Goal: Transaction & Acquisition: Purchase product/service

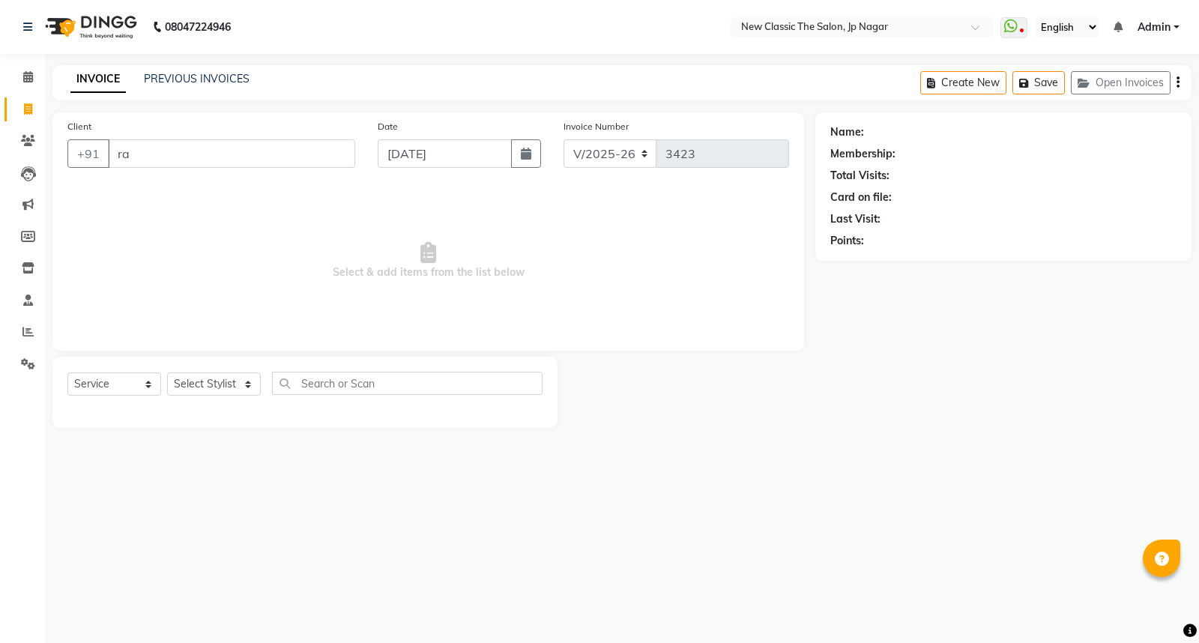
select select "4678"
select select "service"
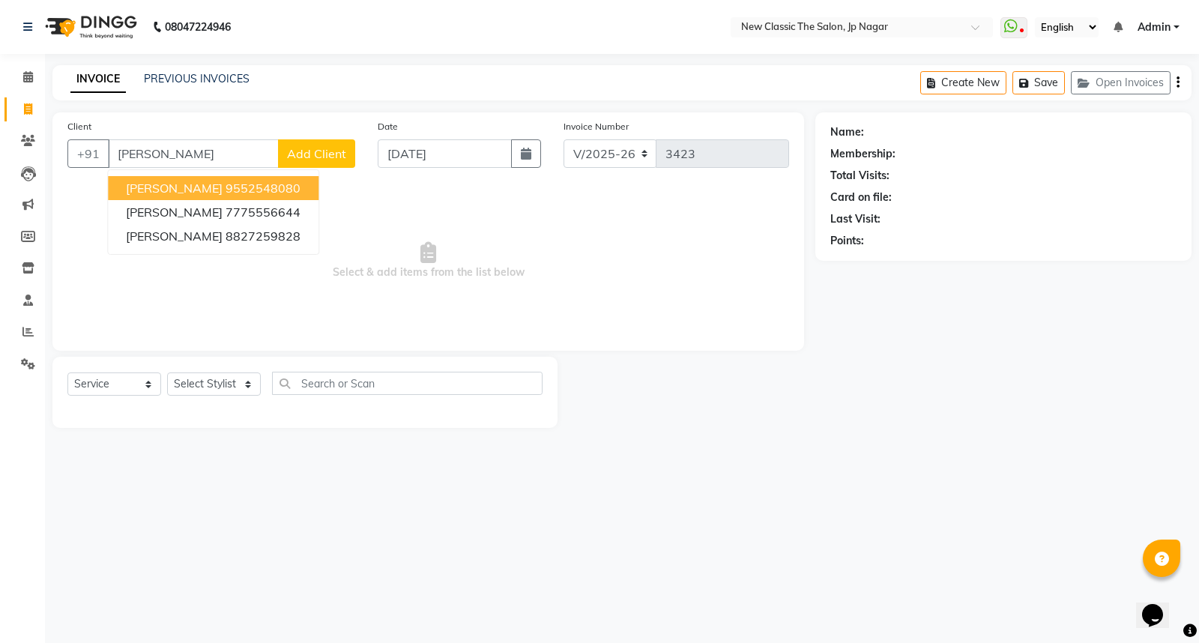
click at [208, 181] on span "[PERSON_NAME]" at bounding box center [174, 188] width 97 height 15
type input "9552548080"
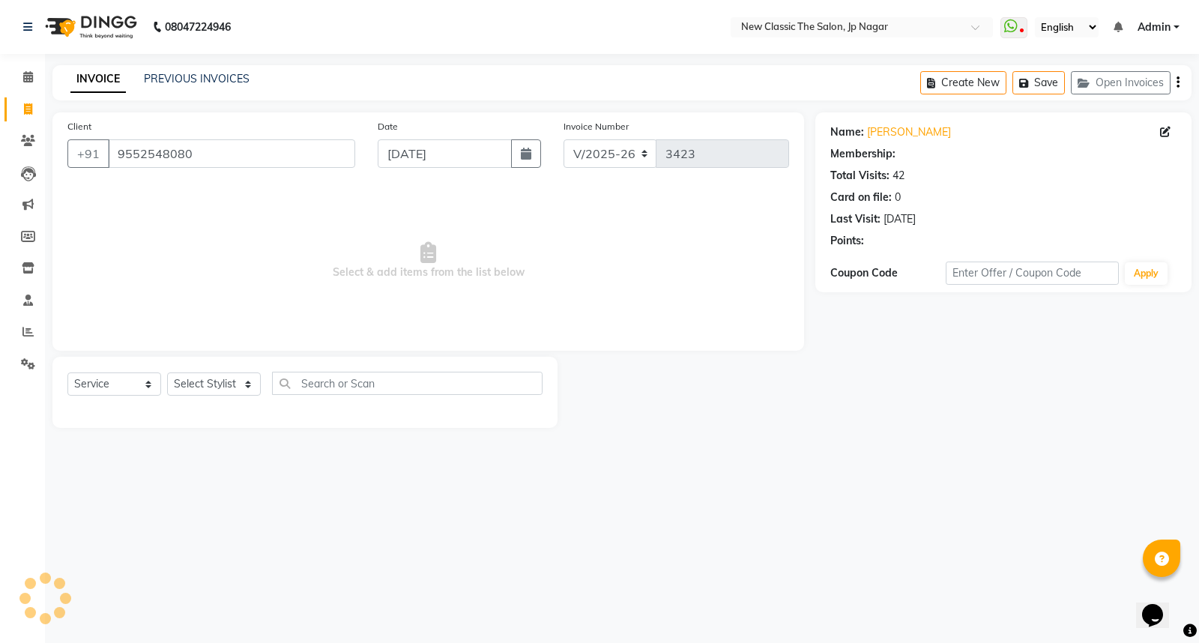
select select "1: Object"
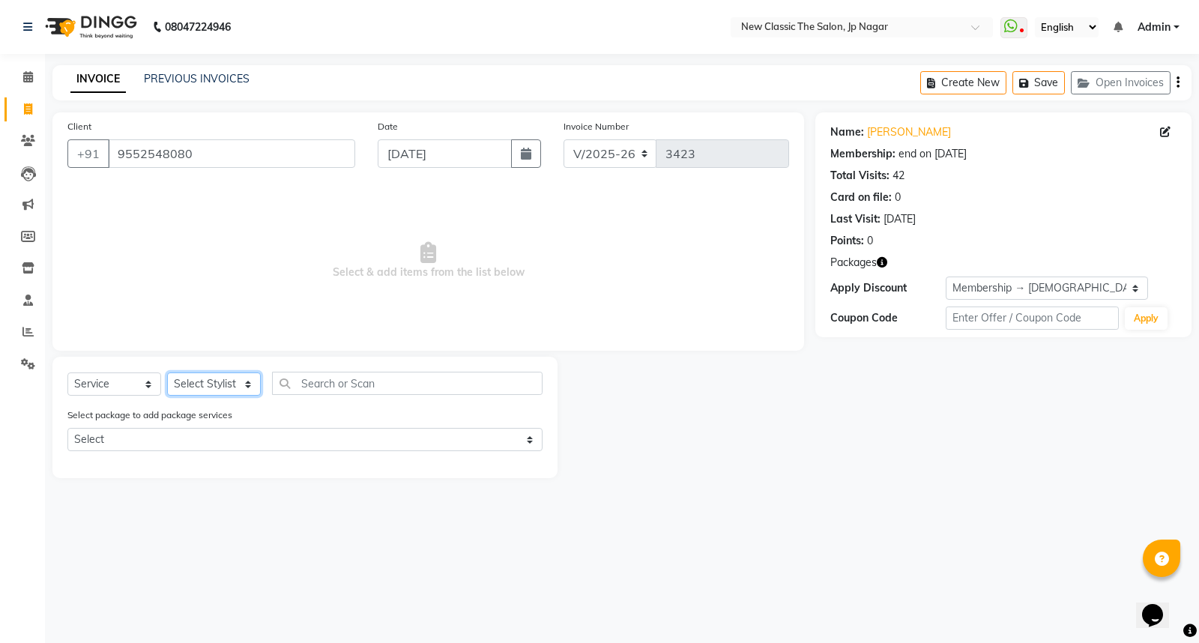
drag, startPoint x: 196, startPoint y: 384, endPoint x: 196, endPoint y: 394, distance: 10.5
click at [196, 384] on select "Select Stylist Amit [PERSON_NAME] [PERSON_NAME] [PERSON_NAME] Manager [PERSON_N…" at bounding box center [214, 384] width 94 height 23
select select "27780"
click at [167, 373] on select "Select Stylist Amit [PERSON_NAME] [PERSON_NAME] [PERSON_NAME] Manager [PERSON_N…" at bounding box center [214, 384] width 94 height 23
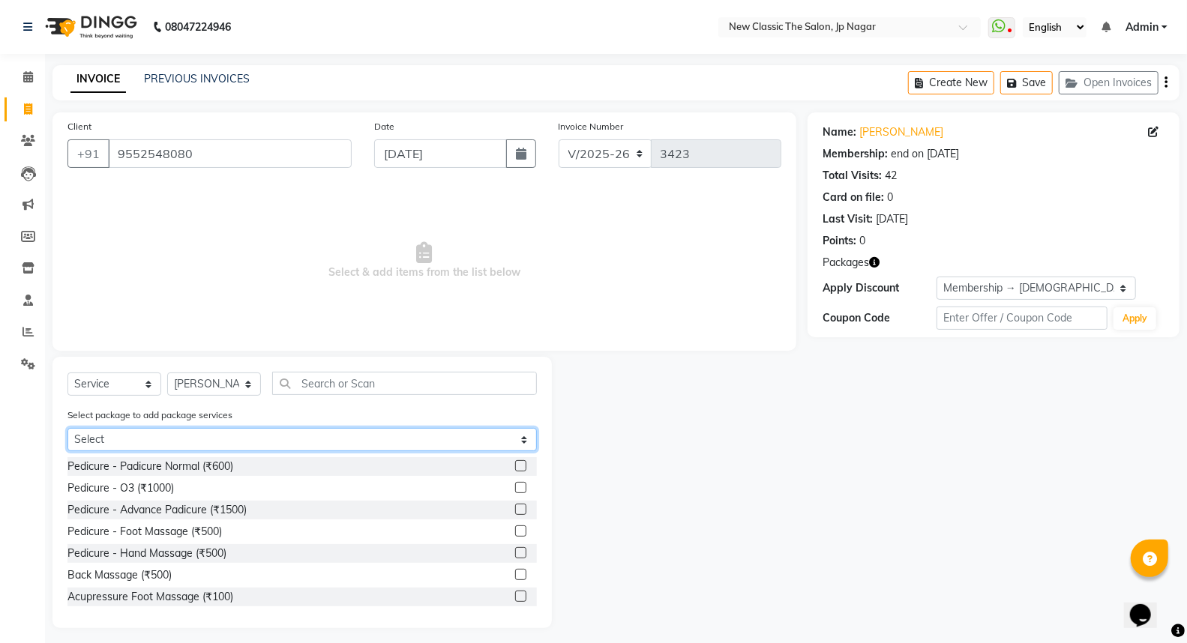
click at [267, 440] on select "Select [DEMOGRAPHIC_DATA] member 1500" at bounding box center [301, 439] width 469 height 23
select select "1: Object"
click at [67, 428] on select "Select [DEMOGRAPHIC_DATA] member 1500" at bounding box center [301, 439] width 469 height 23
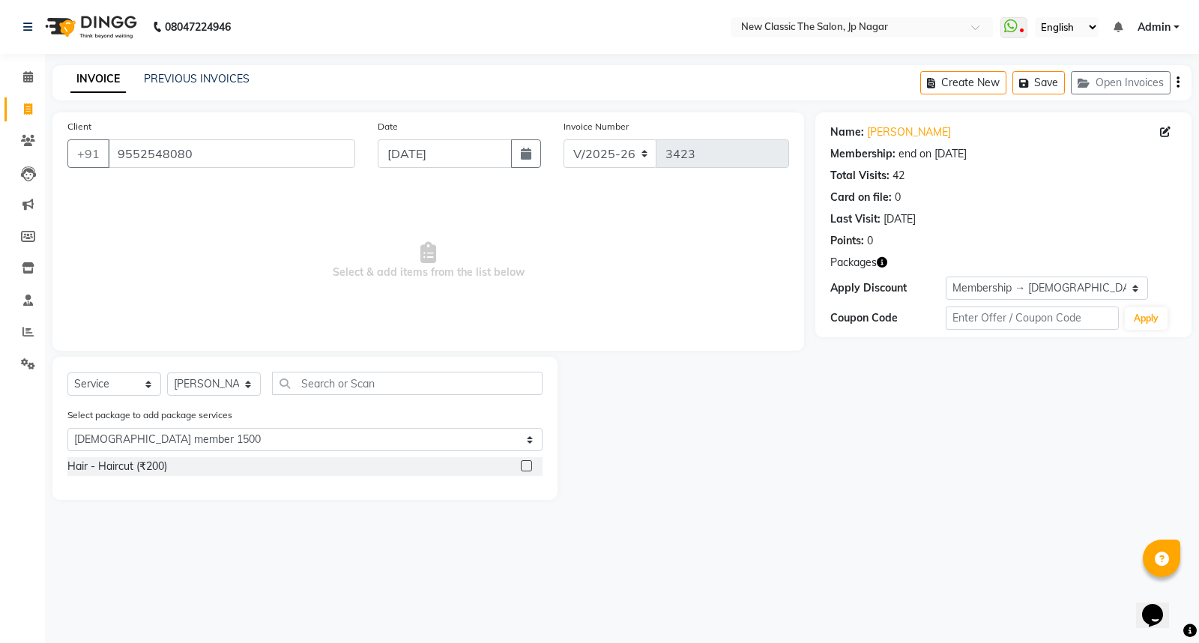
click at [525, 469] on label at bounding box center [526, 465] width 11 height 11
click at [525, 469] on input "checkbox" at bounding box center [526, 467] width 10 height 10
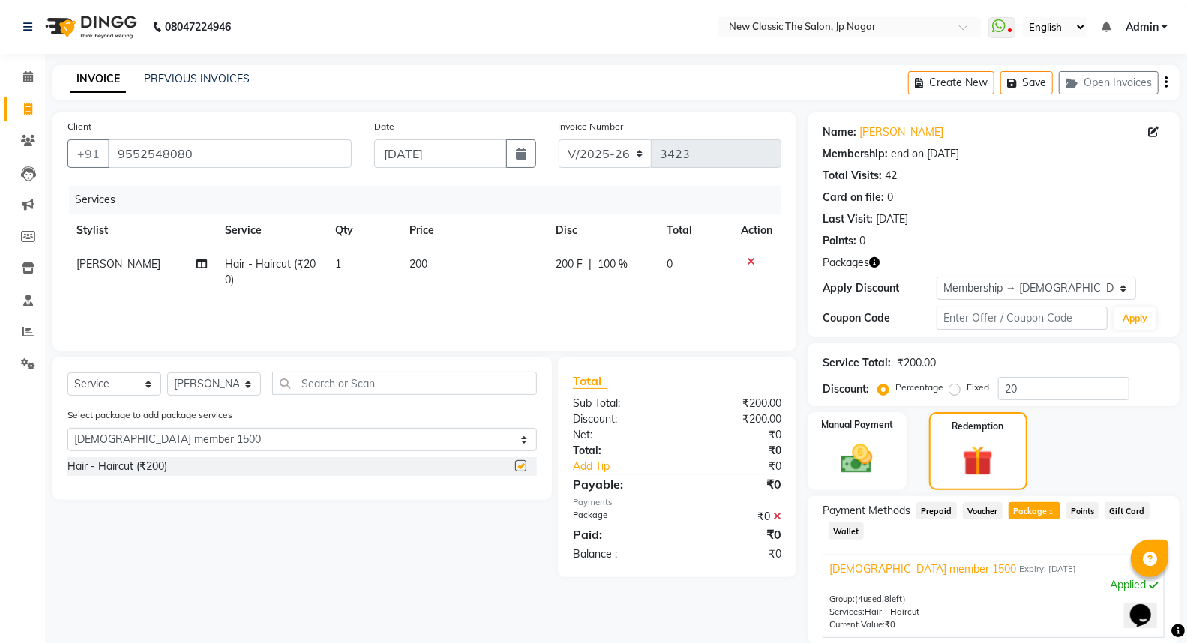
checkbox input "false"
click at [465, 380] on input "text" at bounding box center [404, 383] width 265 height 23
type input "c"
select select "0: undefined"
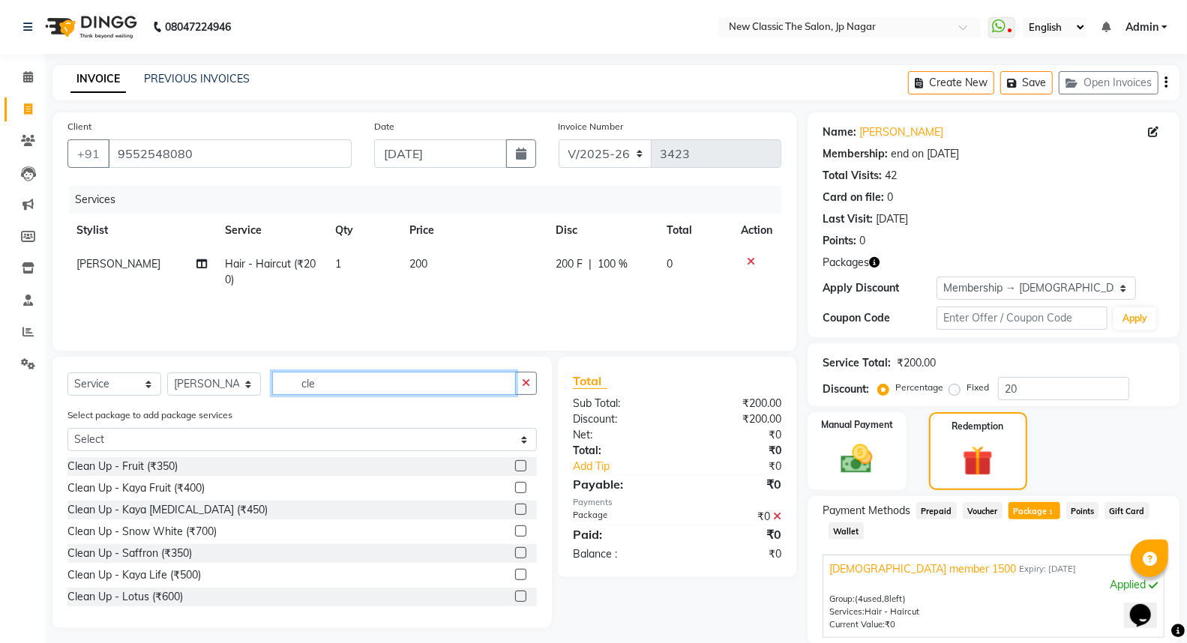
type input "cle"
click at [515, 597] on label at bounding box center [520, 596] width 11 height 11
click at [515, 597] on input "checkbox" at bounding box center [520, 597] width 10 height 10
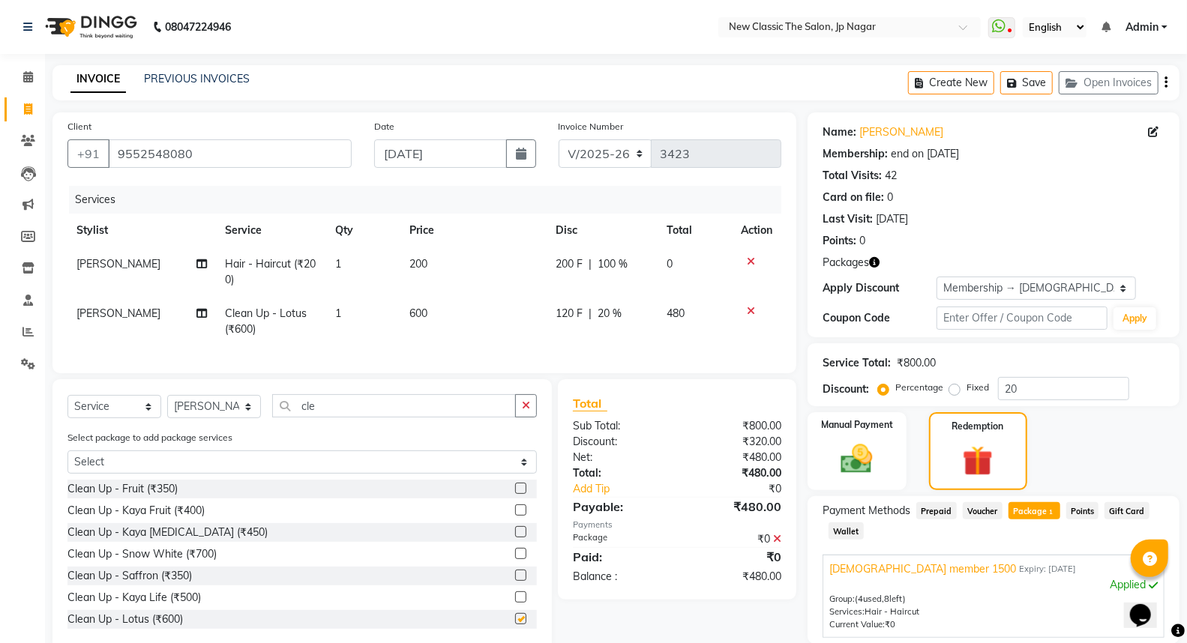
checkbox input "false"
drag, startPoint x: 531, startPoint y: 414, endPoint x: 506, endPoint y: 422, distance: 26.1
click at [528, 415] on button "button" at bounding box center [526, 405] width 22 height 23
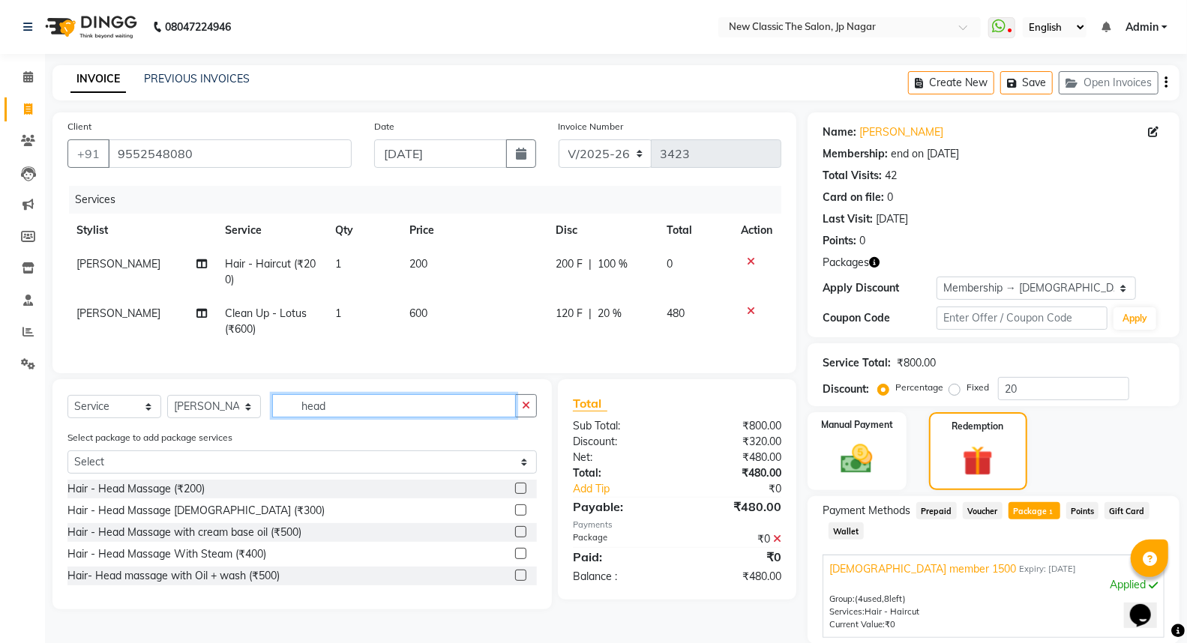
type input "head"
click at [519, 494] on label at bounding box center [520, 488] width 11 height 11
click at [519, 494] on input "checkbox" at bounding box center [520, 489] width 10 height 10
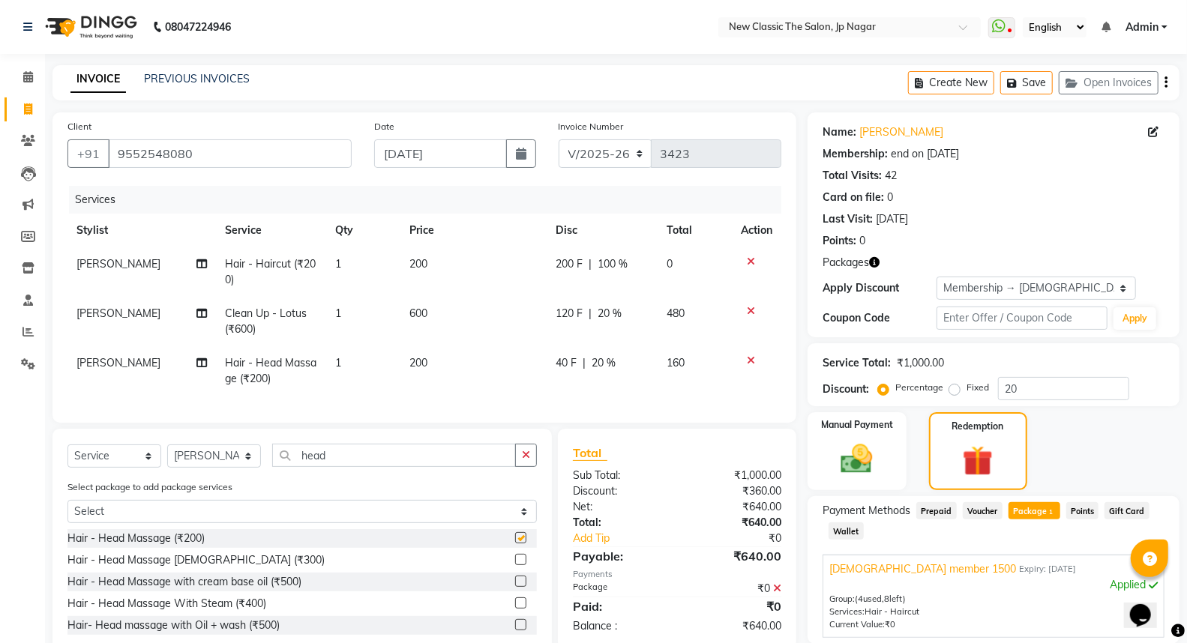
checkbox input "false"
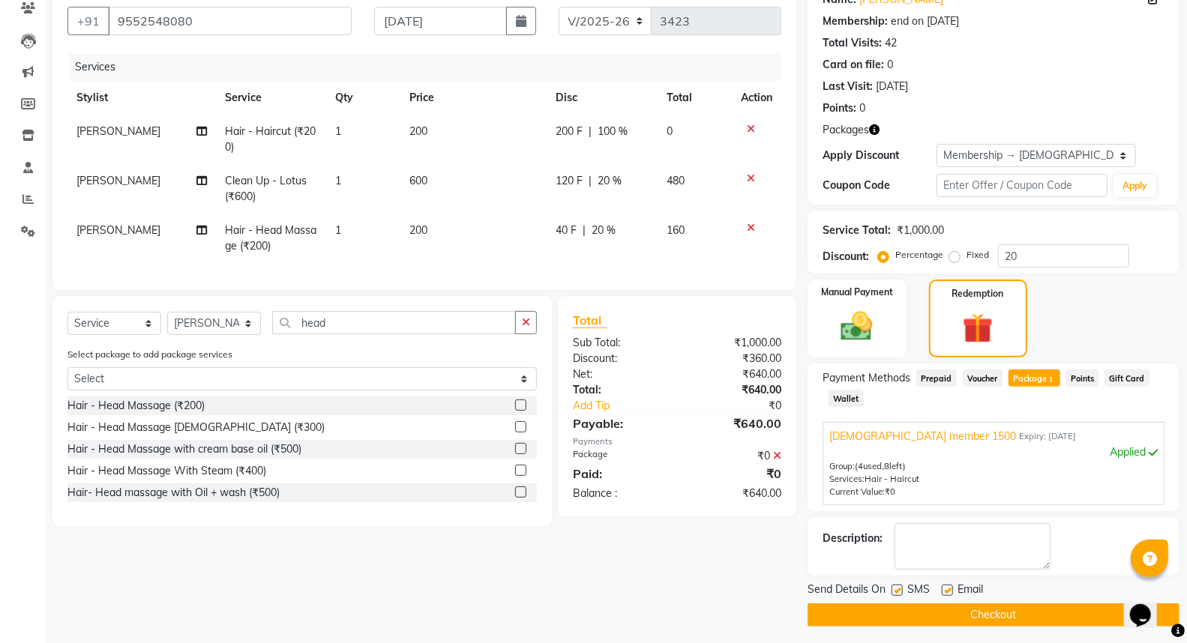
scroll to position [137, 0]
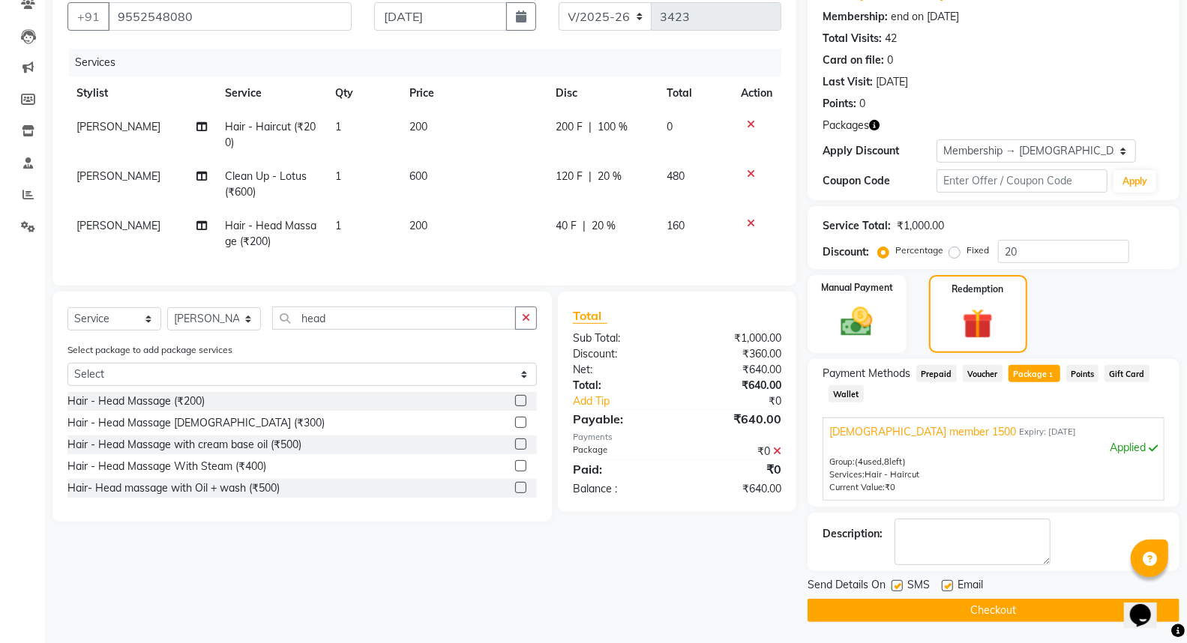
click at [971, 611] on button "Checkout" at bounding box center [993, 610] width 372 height 23
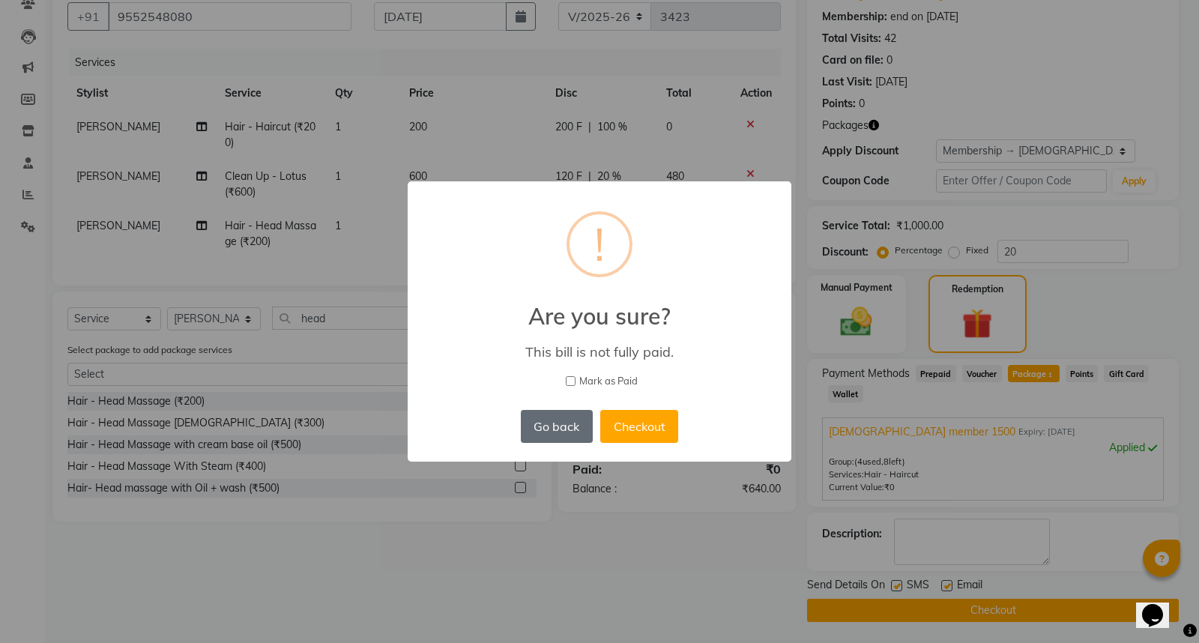
click at [559, 431] on button "Go back" at bounding box center [557, 426] width 72 height 33
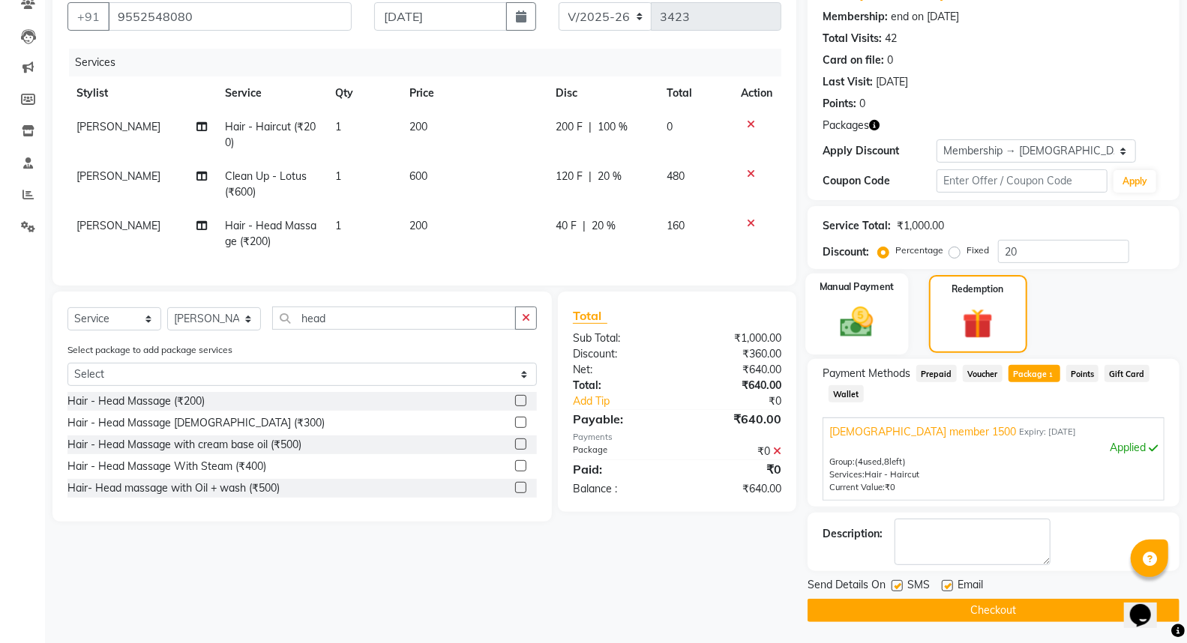
click at [864, 340] on img at bounding box center [856, 322] width 53 height 38
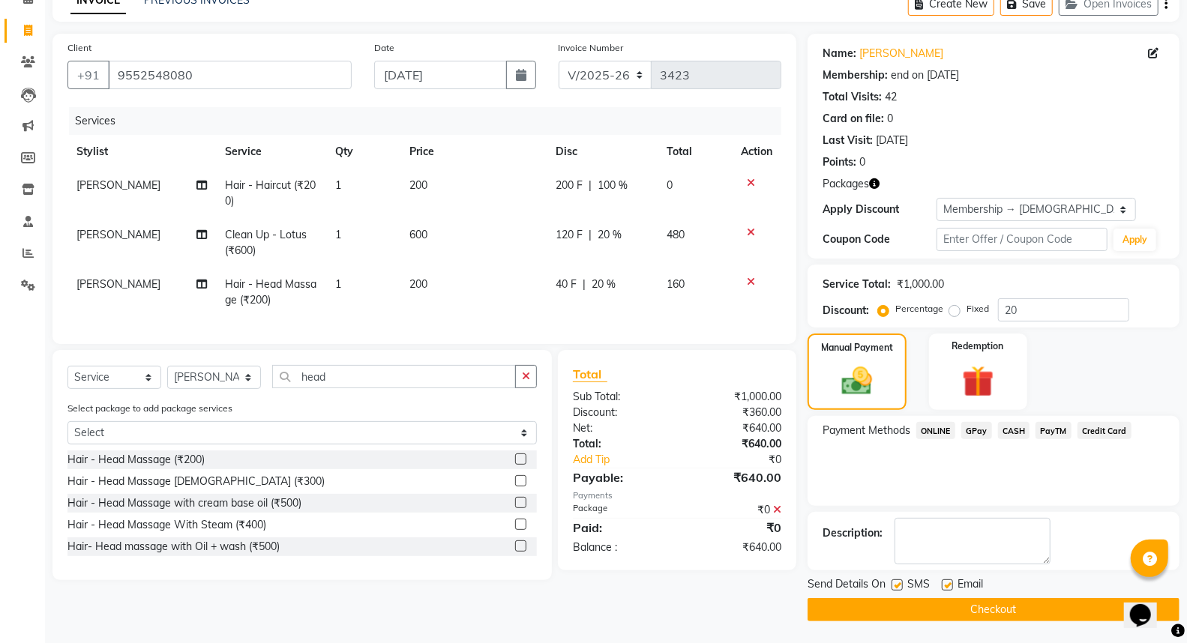
click at [1045, 424] on span "PayTM" at bounding box center [1053, 430] width 36 height 17
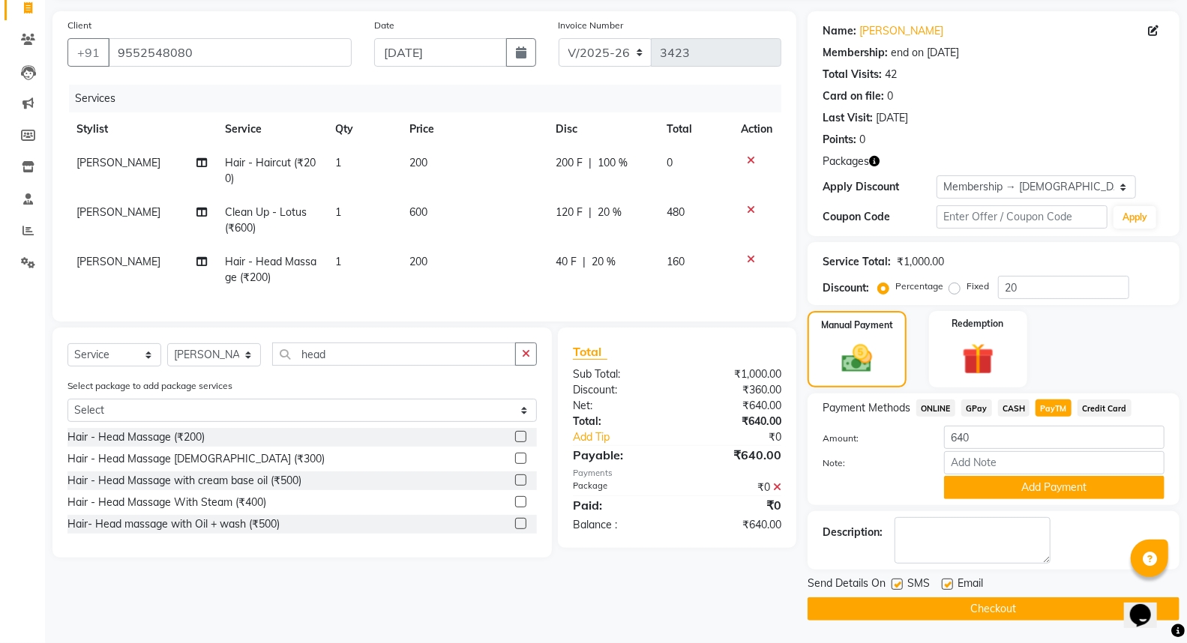
drag, startPoint x: 1042, startPoint y: 490, endPoint x: 1041, endPoint y: 514, distance: 24.0
click at [1043, 490] on button "Add Payment" at bounding box center [1054, 487] width 220 height 23
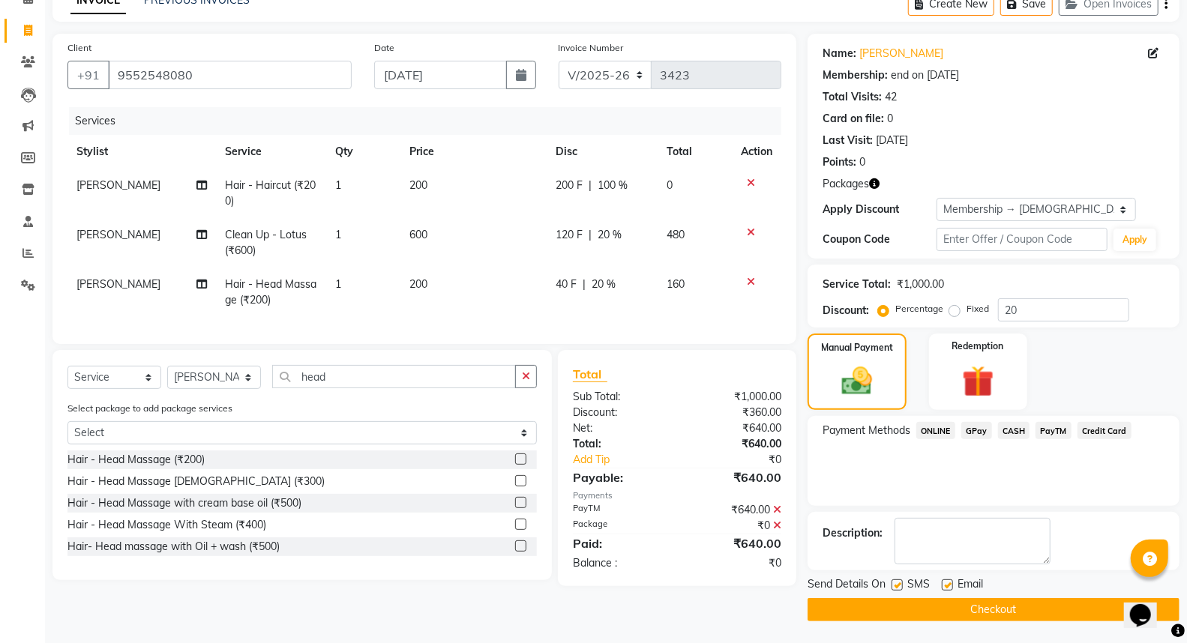
click at [1009, 613] on button "Checkout" at bounding box center [993, 609] width 372 height 23
